Goal: Information Seeking & Learning: Understand process/instructions

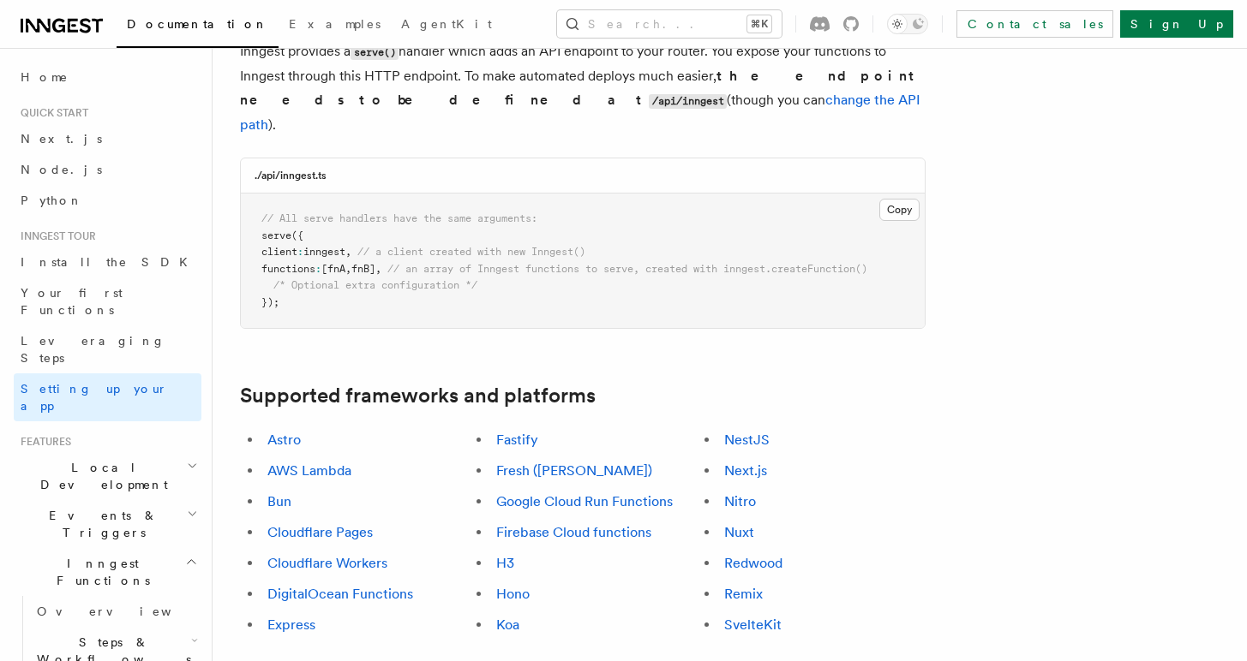
scroll to position [810, 0]
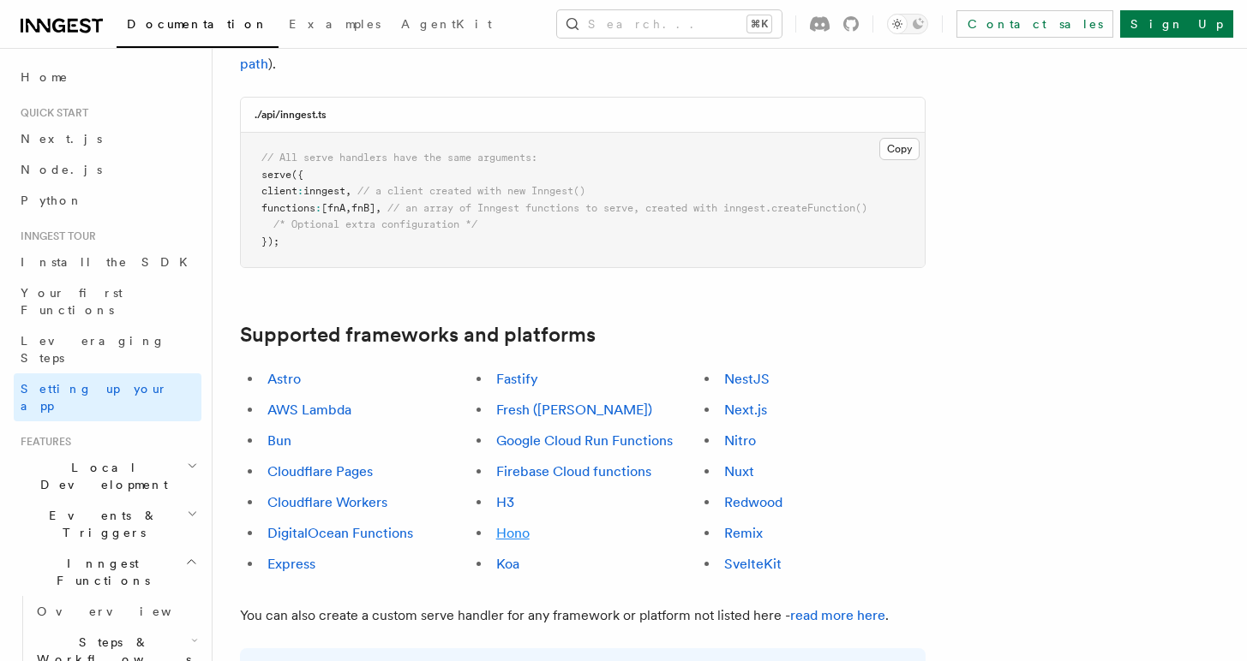
click at [503, 525] on link "Hono" at bounding box center [512, 533] width 33 height 16
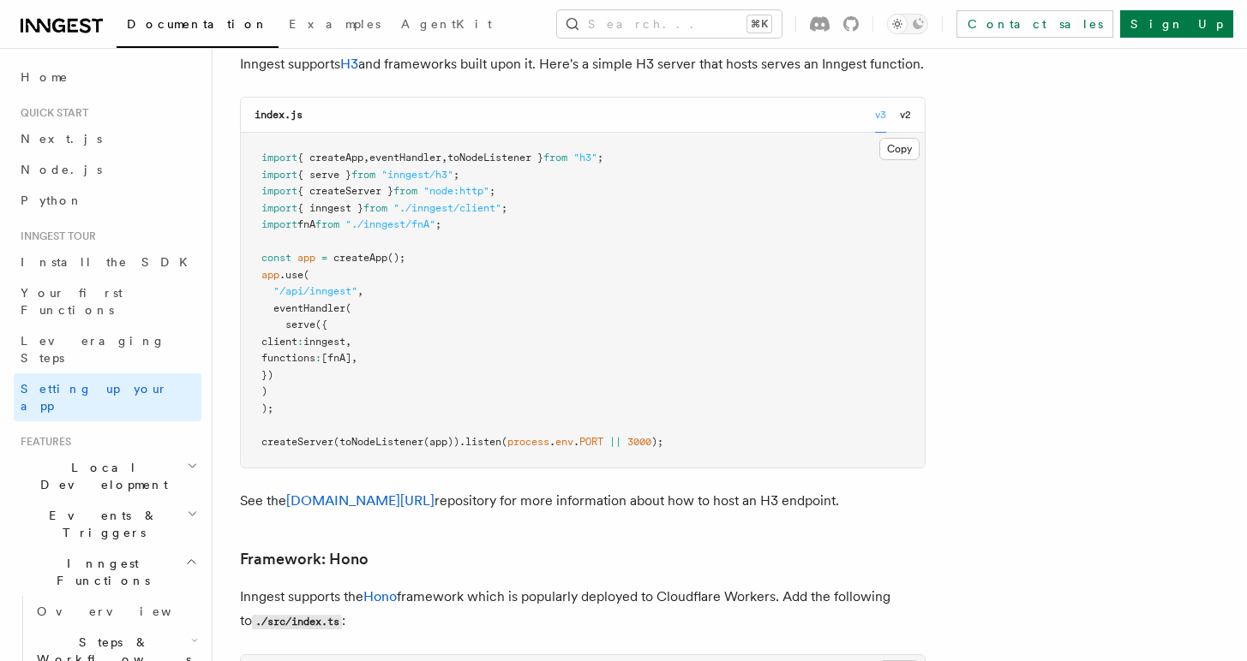
scroll to position [8355, 0]
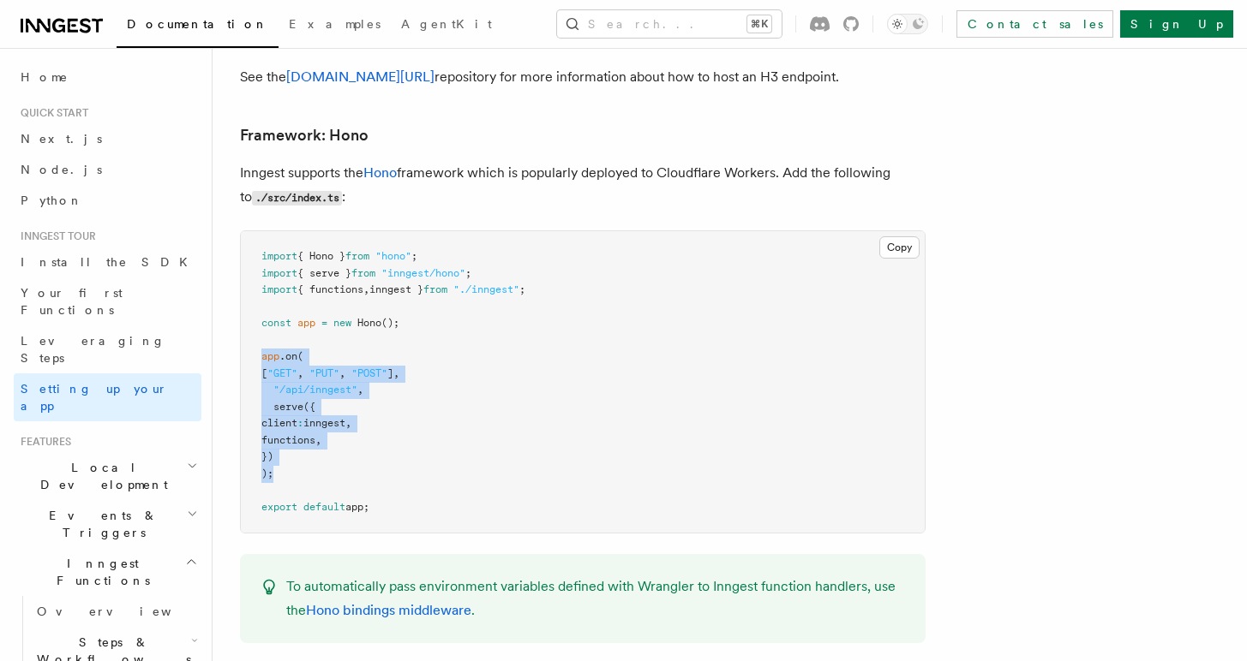
drag, startPoint x: 289, startPoint y: 435, endPoint x: 239, endPoint y: 318, distance: 127.5
click at [240, 318] on div "Copy Copied import { Hono } from "hono" ; import { serve } from "inngest/hono" …" at bounding box center [582, 381] width 685 height 303
copy code "app .on ( [ "GET" , "PUT" , "POST" ] , "/api/inngest" , serve ({ client : innge…"
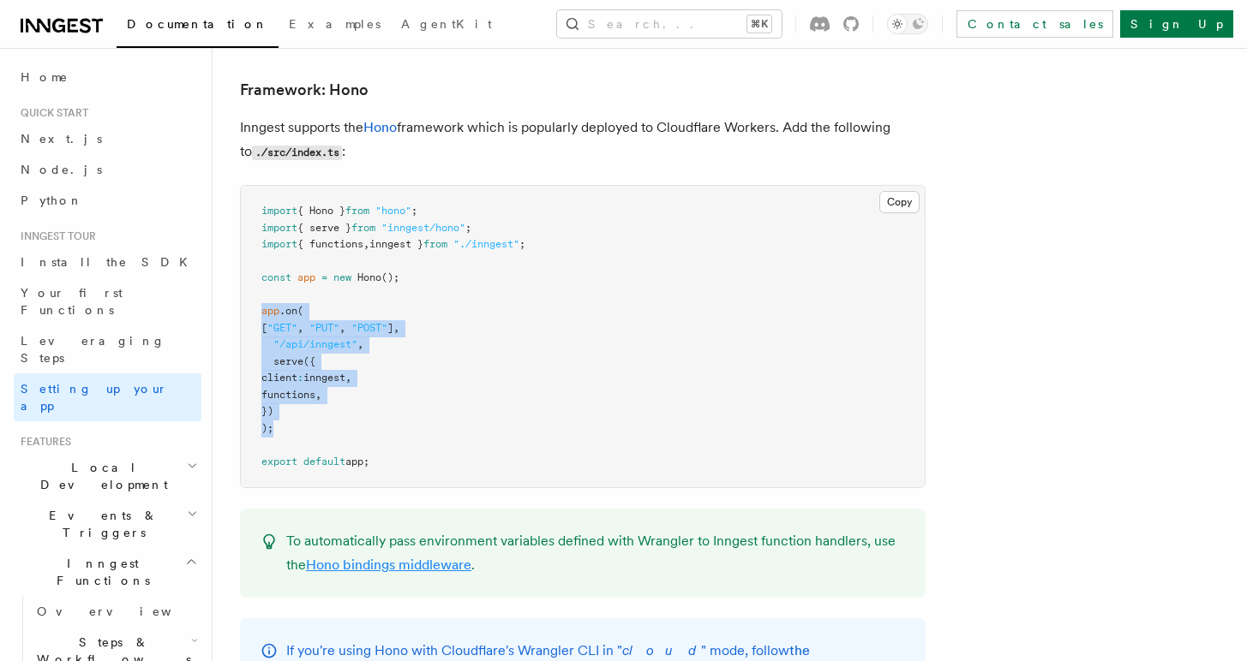
scroll to position [8262, 0]
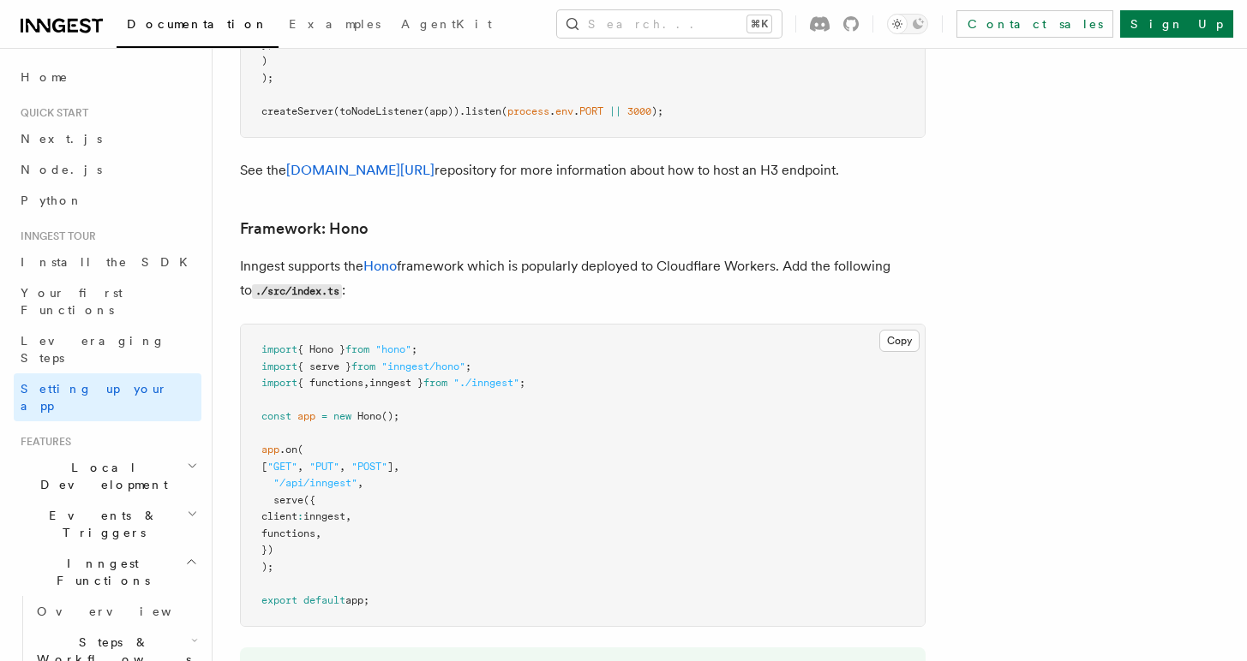
click at [423, 377] on span "inngest }" at bounding box center [396, 383] width 54 height 12
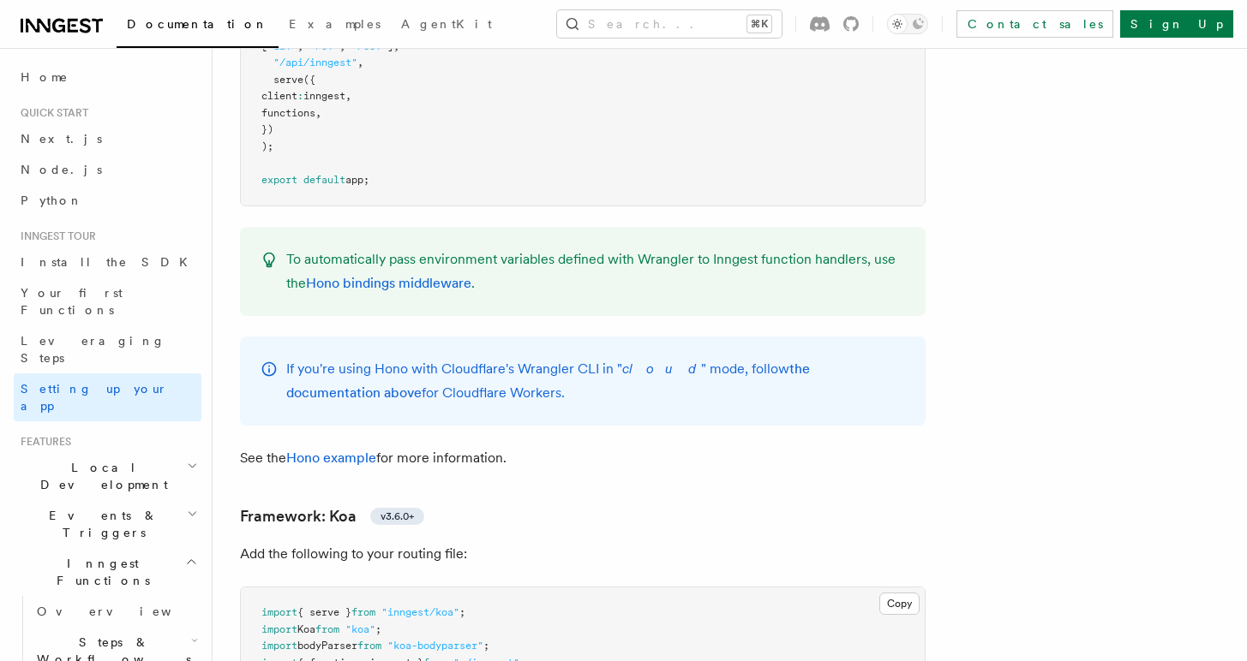
scroll to position [9101, 0]
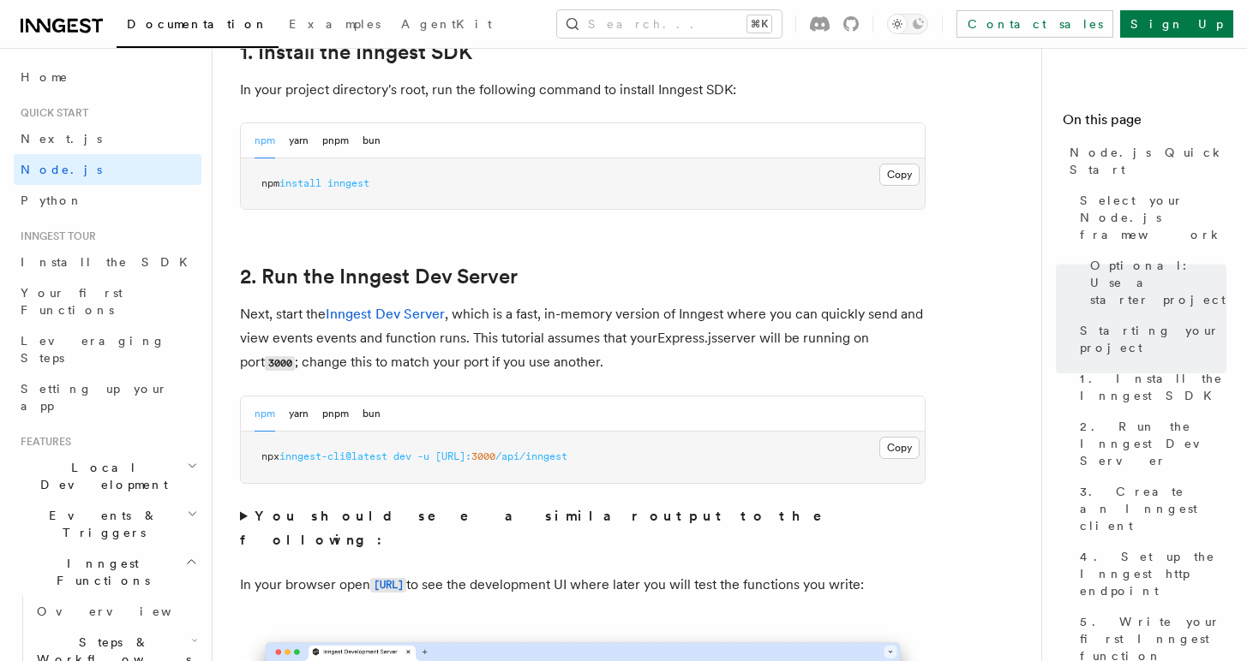
scroll to position [1399, 0]
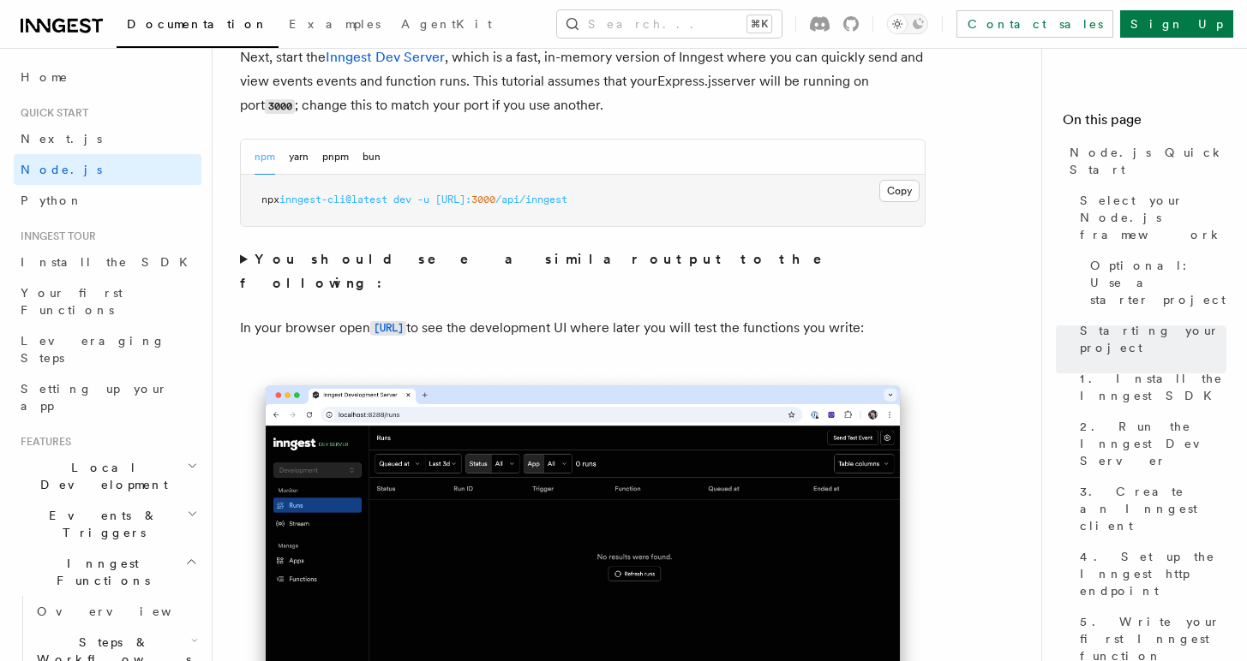
click at [471, 195] on span "[URL]:" at bounding box center [453, 200] width 36 height 12
click at [398, 194] on pre "npx inngest-cli@latest dev -u [URL]: 3000 /api/inngest" at bounding box center [583, 200] width 684 height 51
click at [894, 193] on button "Copy Copied" at bounding box center [899, 191] width 40 height 22
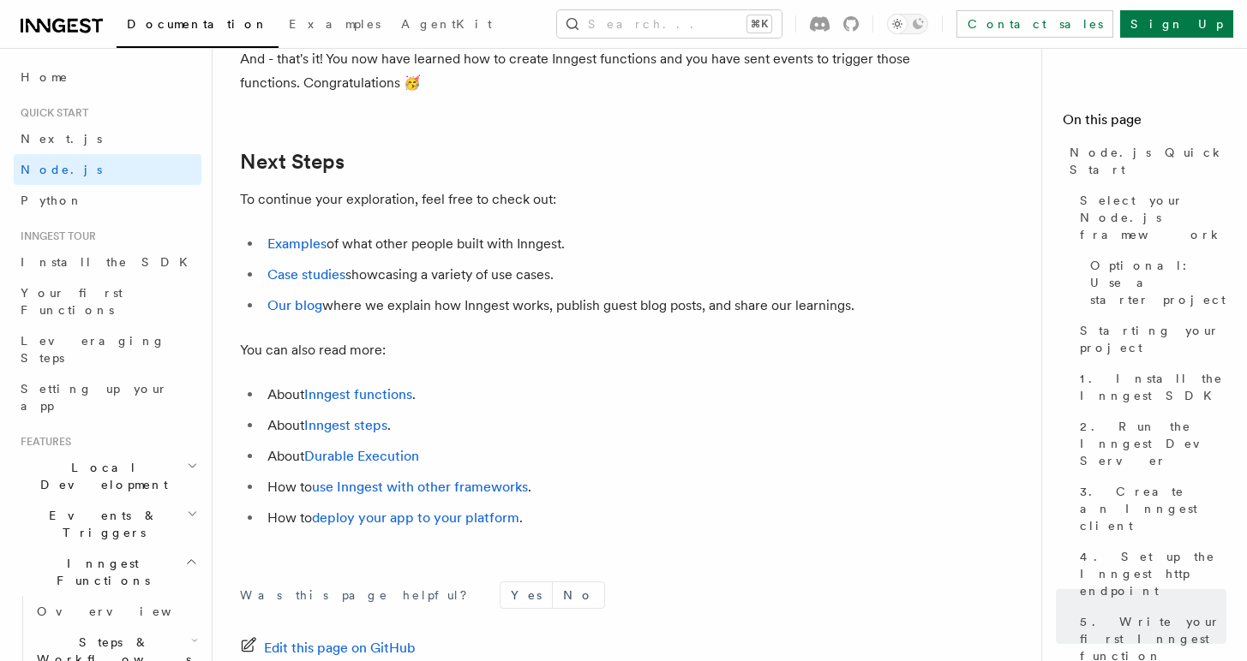
scroll to position [10889, 0]
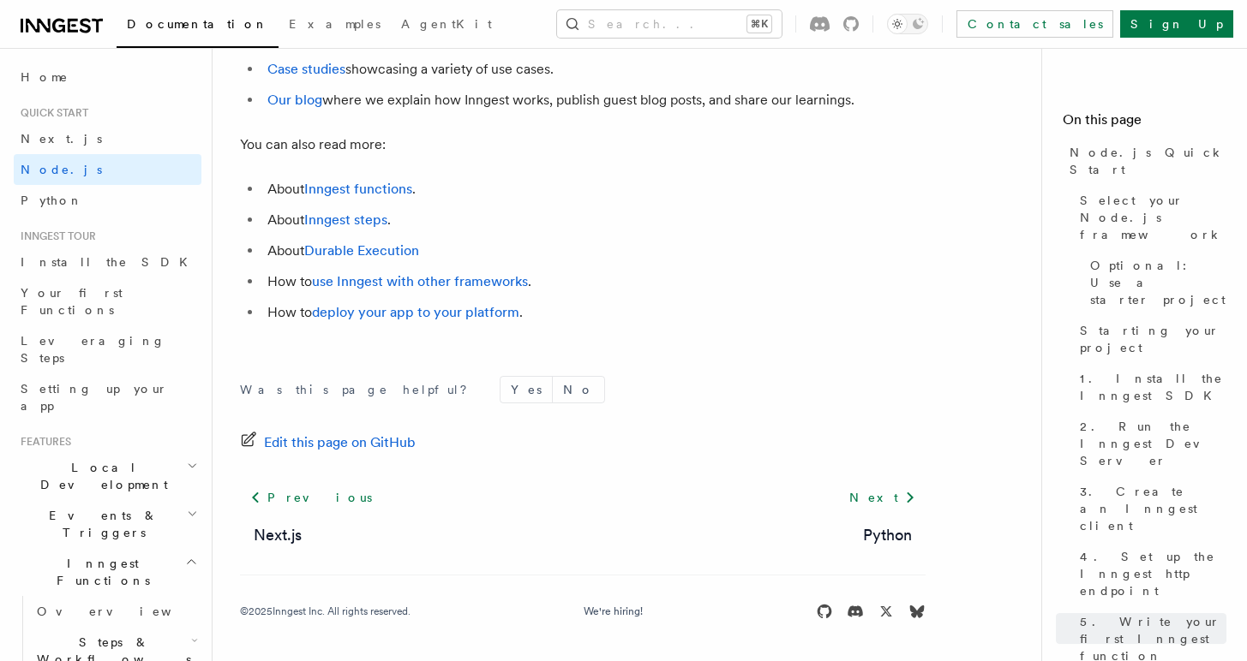
click at [185, 555] on icon "button" at bounding box center [191, 562] width 13 height 14
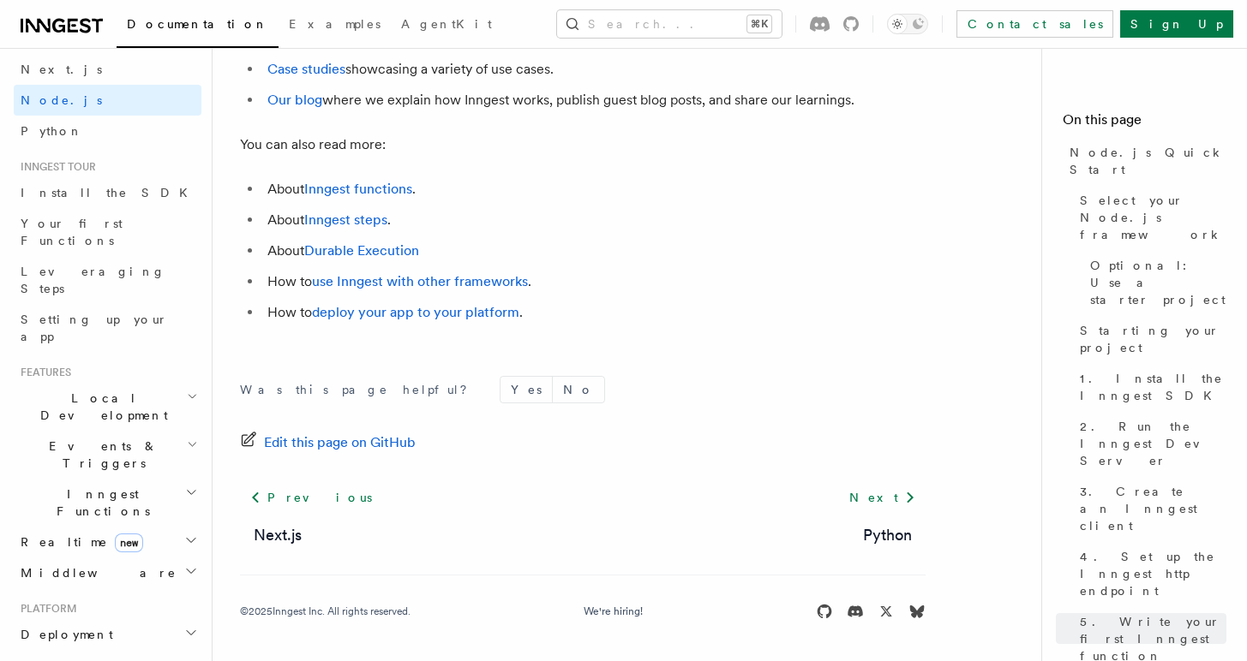
scroll to position [0, 0]
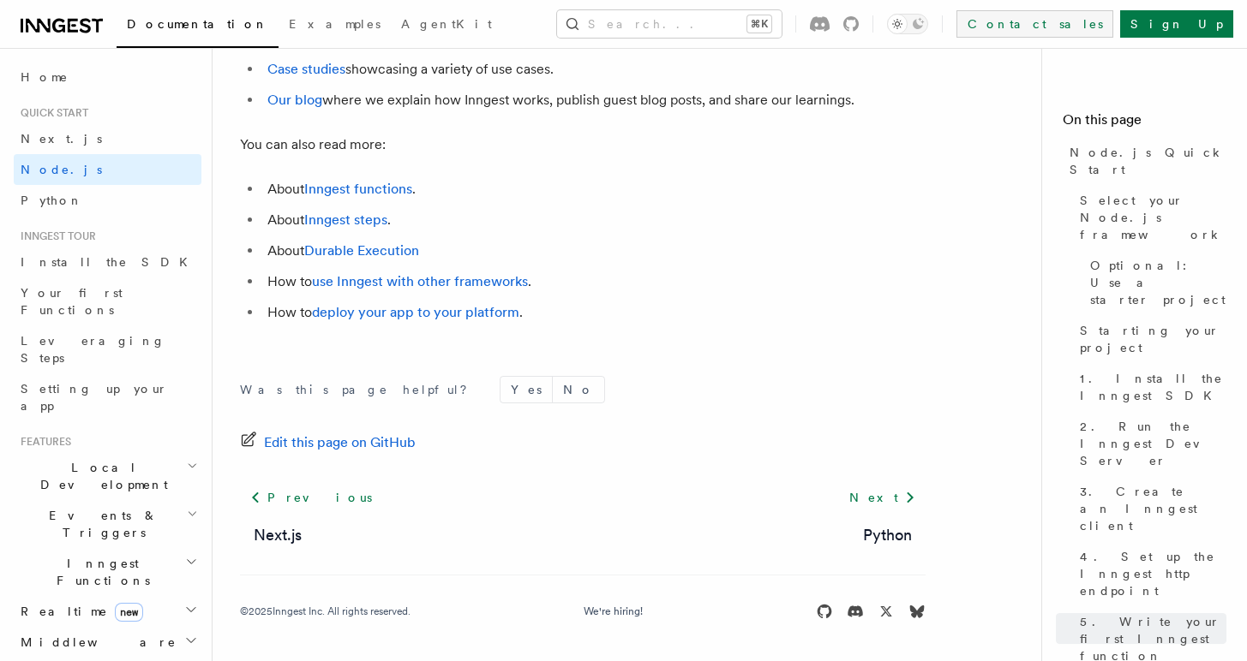
click at [1113, 27] on link "Contact sales" at bounding box center [1034, 23] width 157 height 27
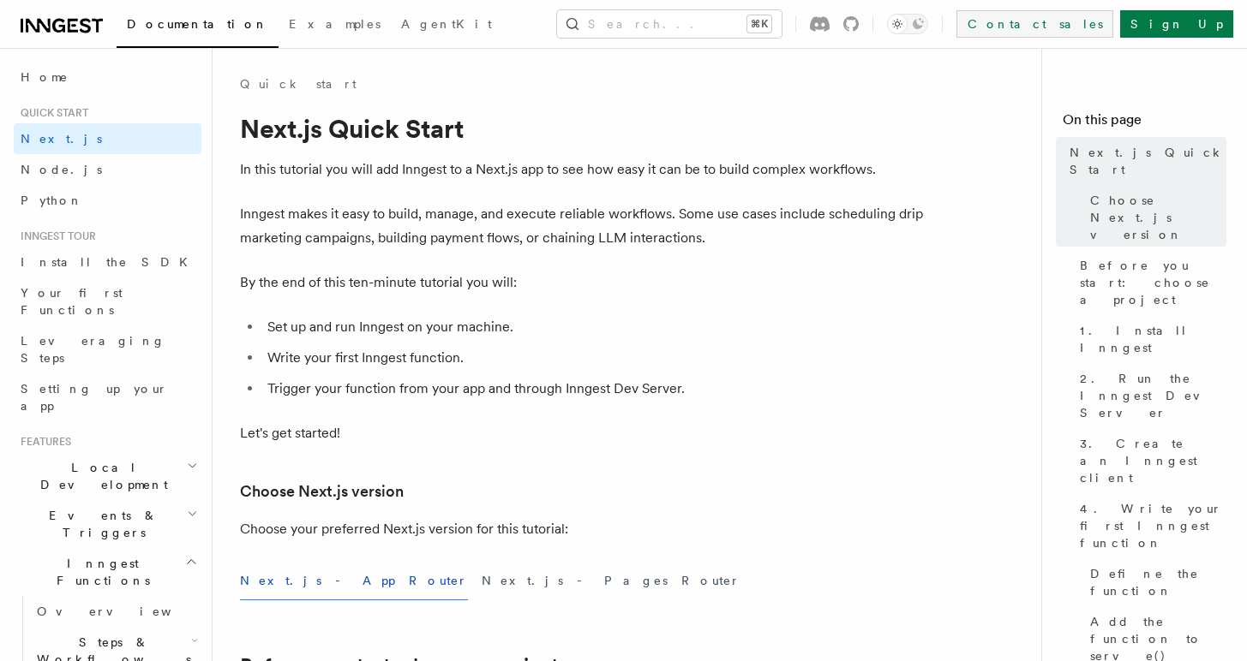
click at [1113, 34] on link "Contact sales" at bounding box center [1034, 23] width 157 height 27
